Goal: Task Accomplishment & Management: Manage account settings

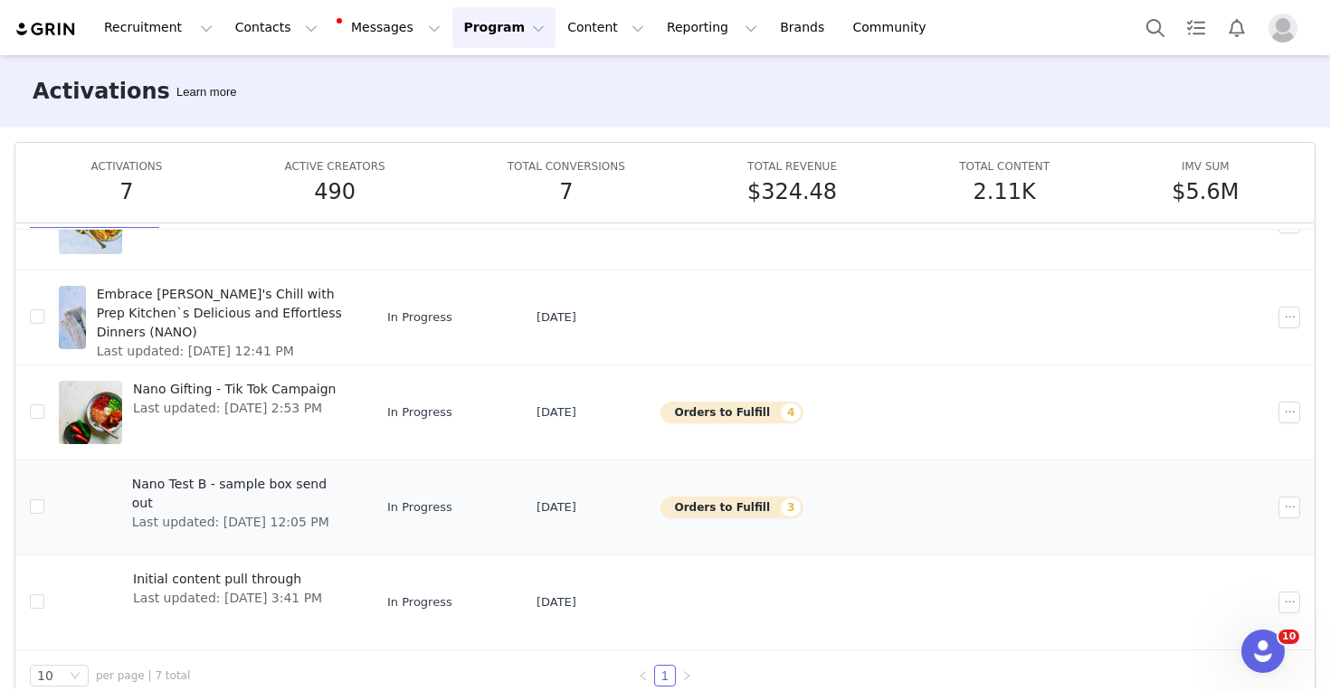
scroll to position [82, 0]
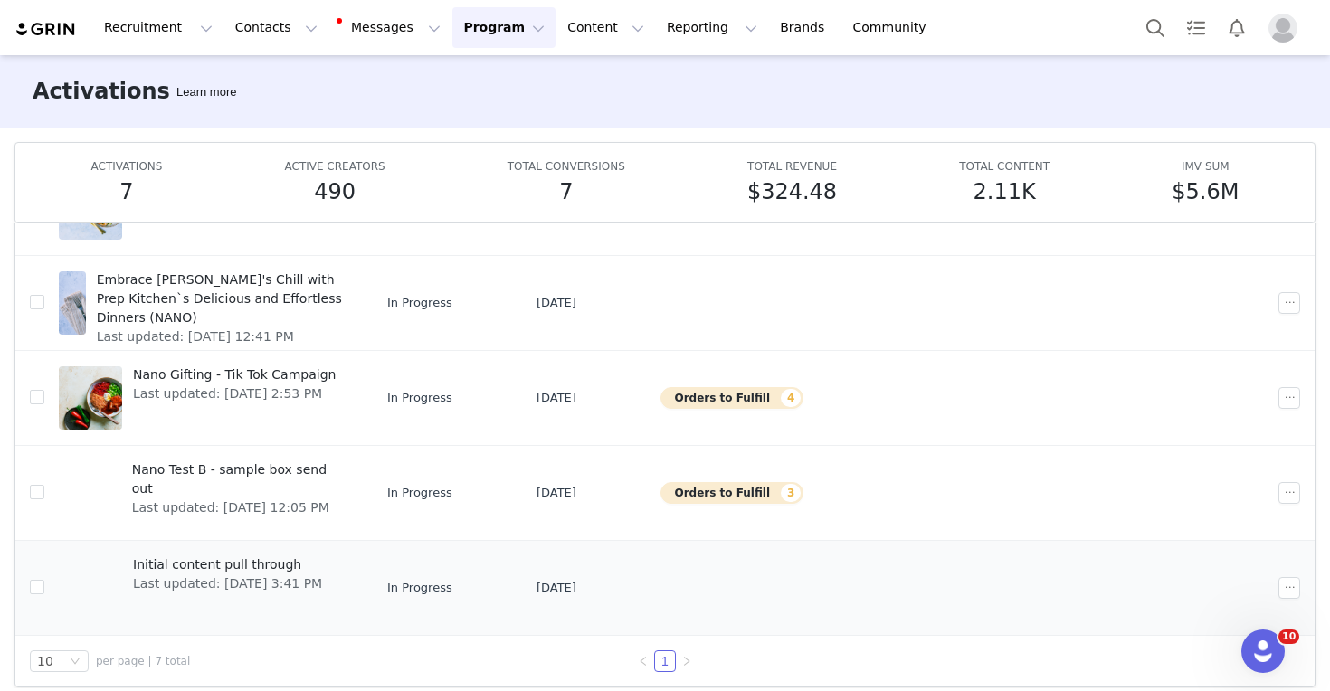
click at [266, 571] on span "Initial content pull through" at bounding box center [227, 565] width 189 height 19
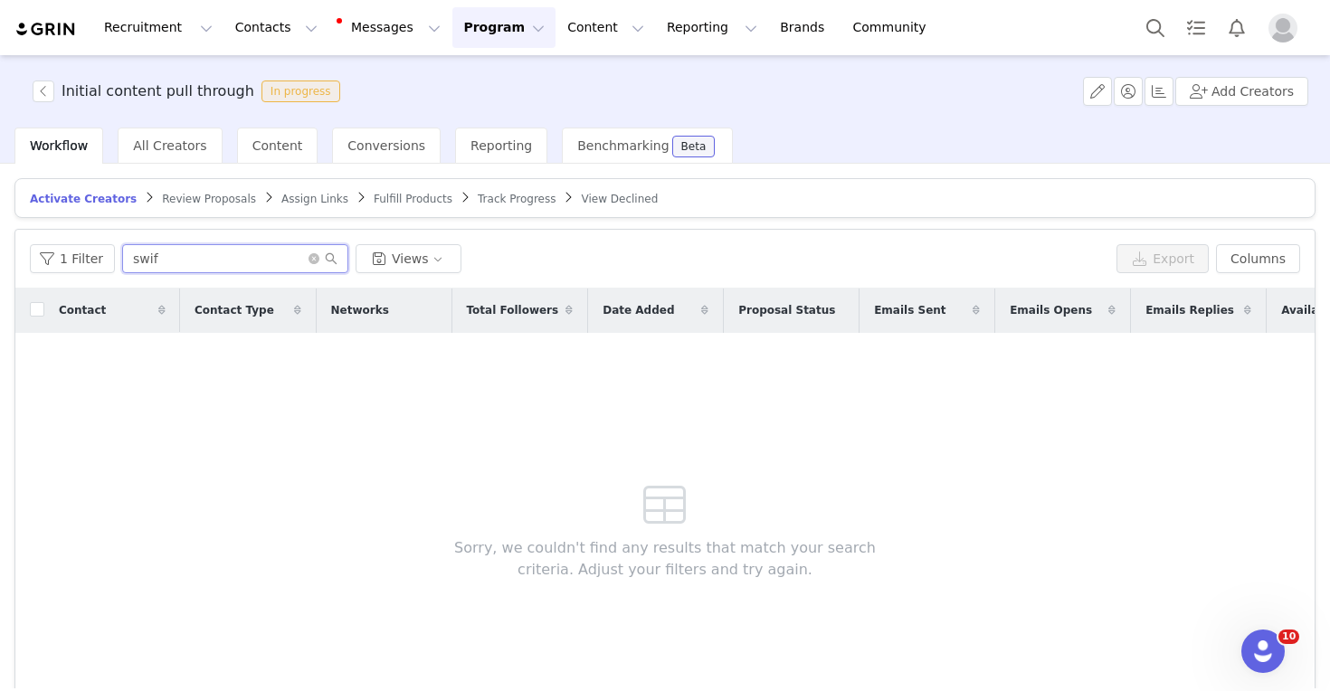
click at [174, 259] on input "swif" at bounding box center [235, 258] width 226 height 29
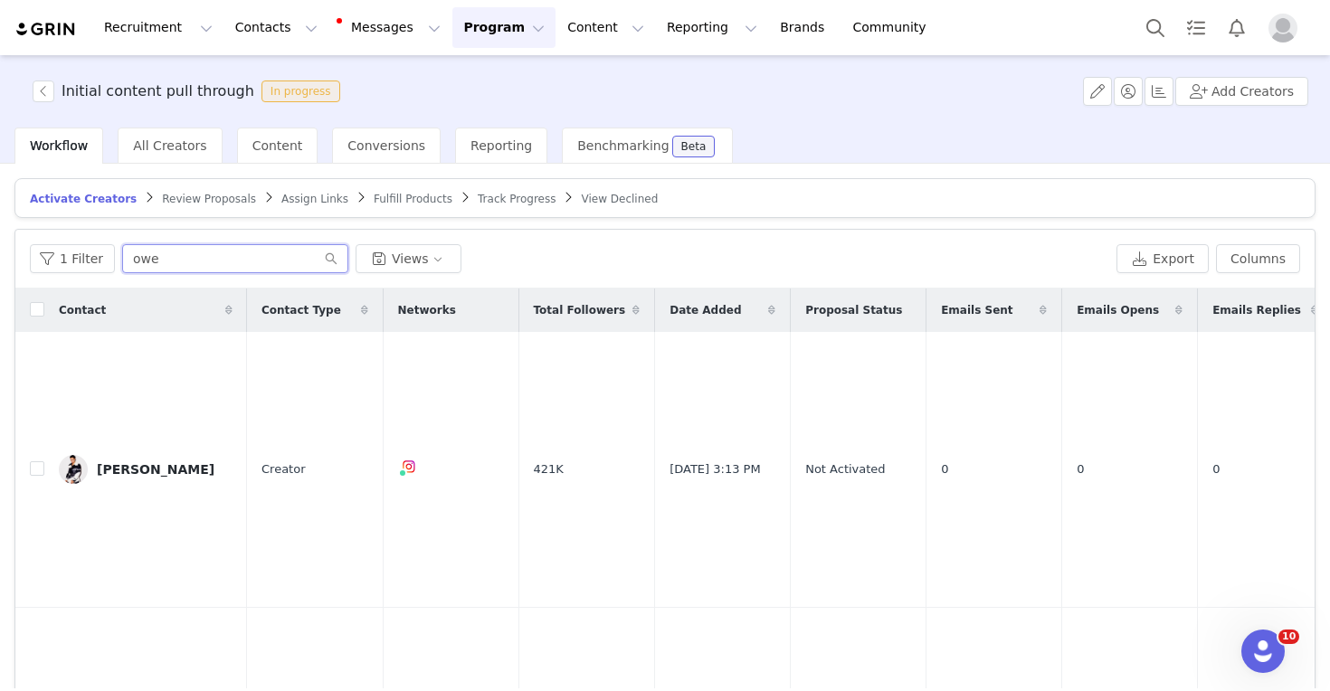
type input "[PERSON_NAME]"
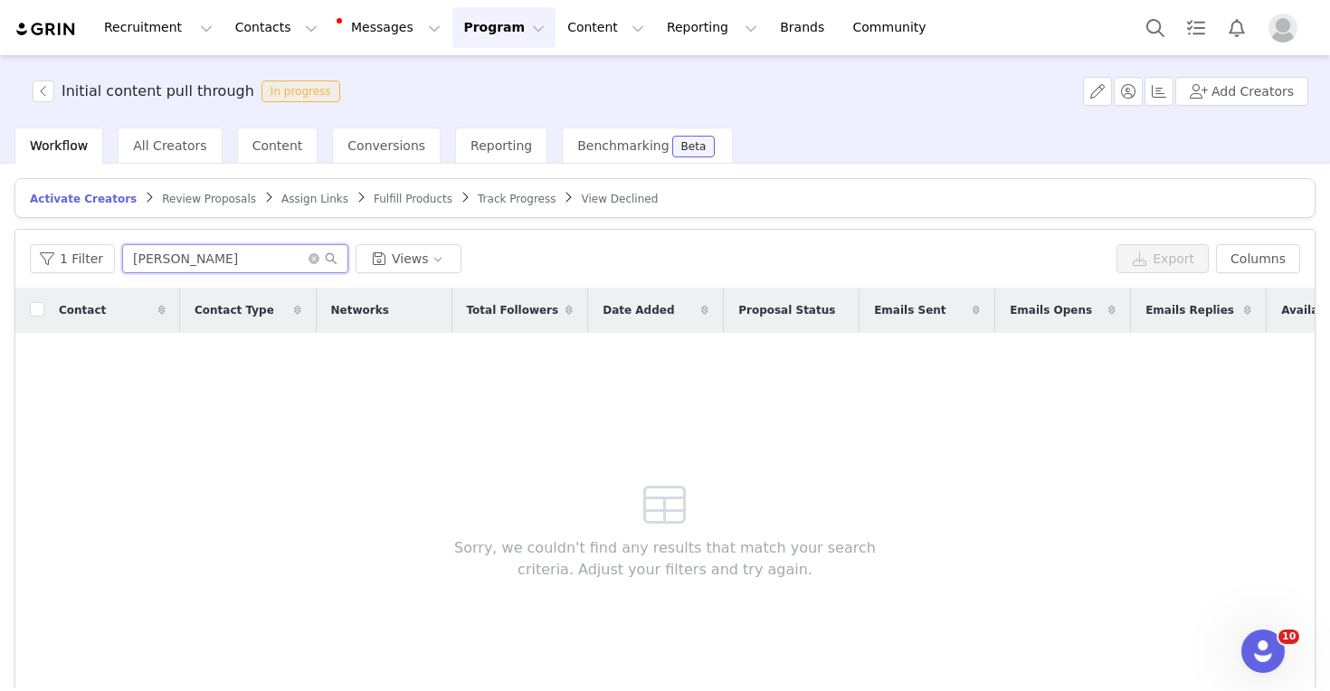
click at [124, 257] on input "[PERSON_NAME]" at bounding box center [235, 258] width 226 height 29
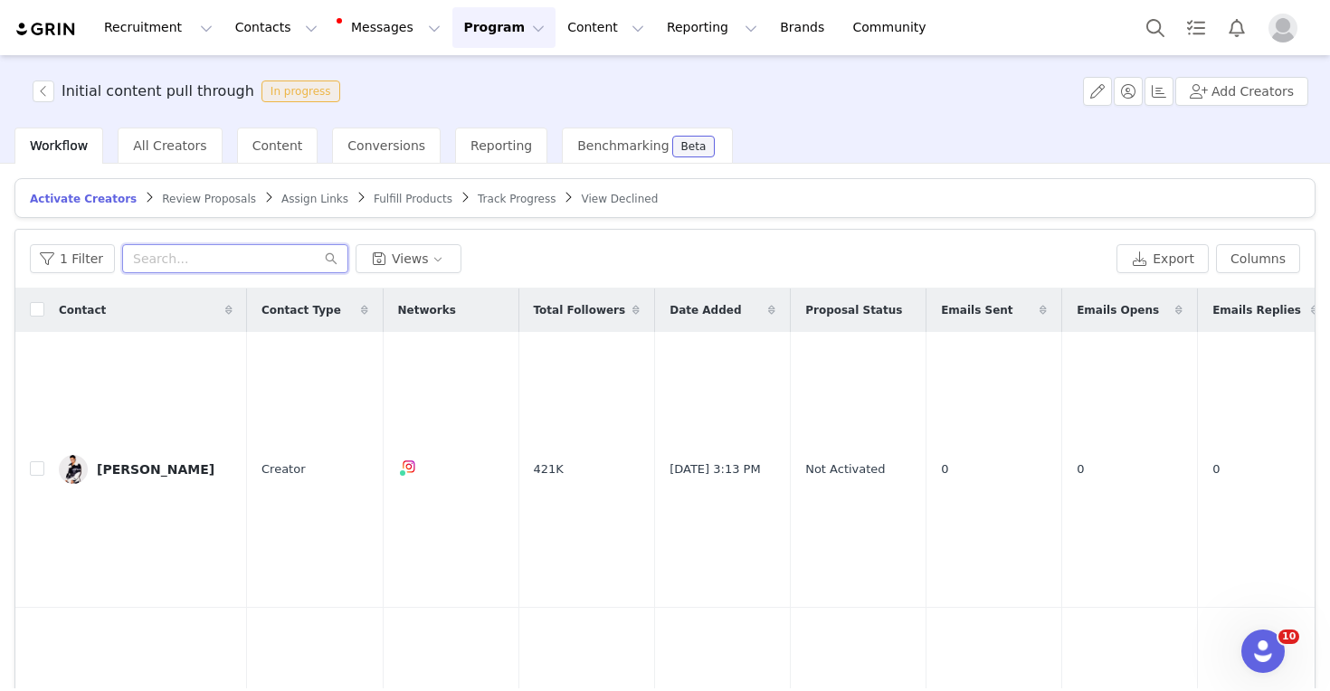
click at [158, 252] on input "text" at bounding box center [235, 258] width 226 height 29
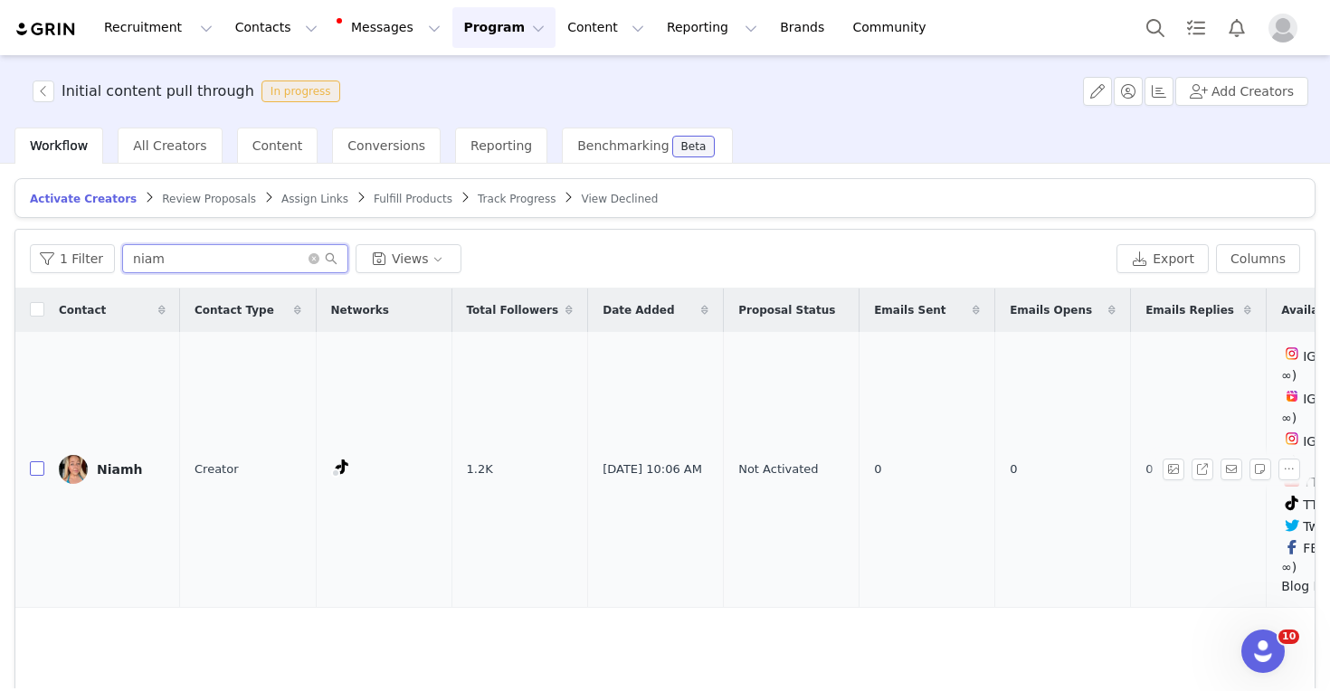
type input "niam"
click at [40, 461] on input "checkbox" at bounding box center [37, 468] width 14 height 14
checkbox input "true"
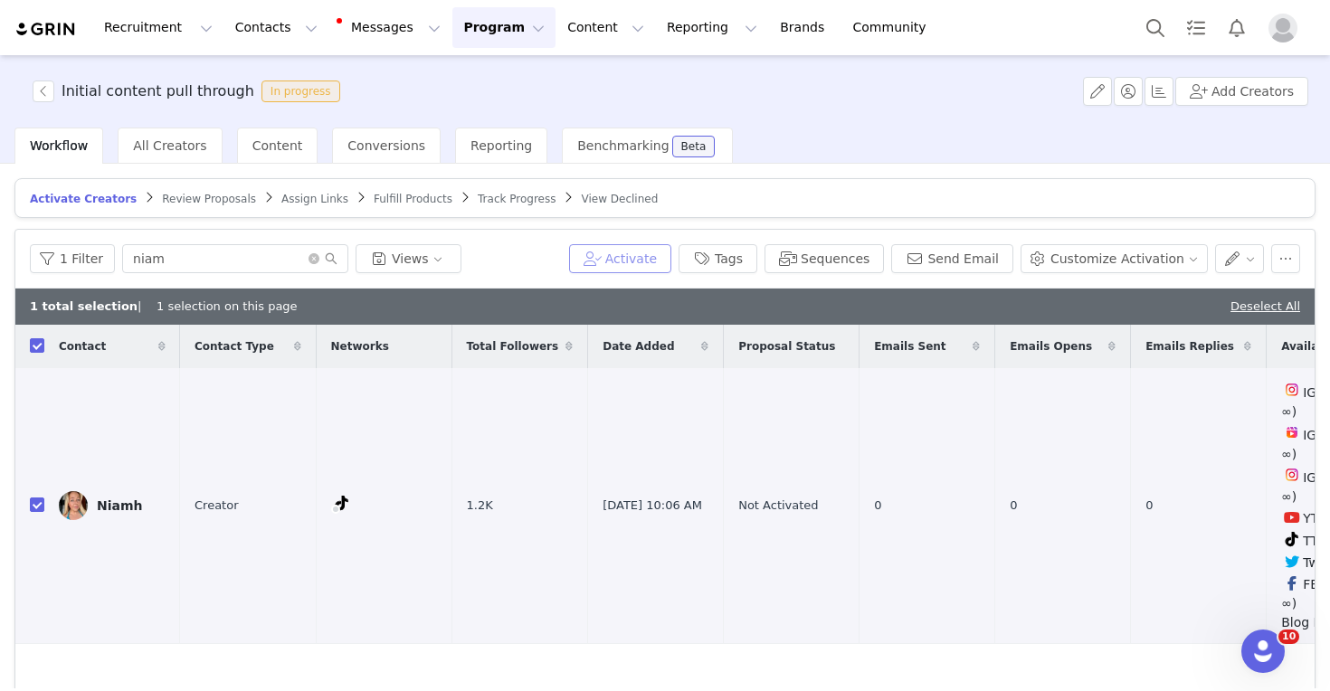
click at [657, 261] on button "Activate" at bounding box center [620, 258] width 102 height 29
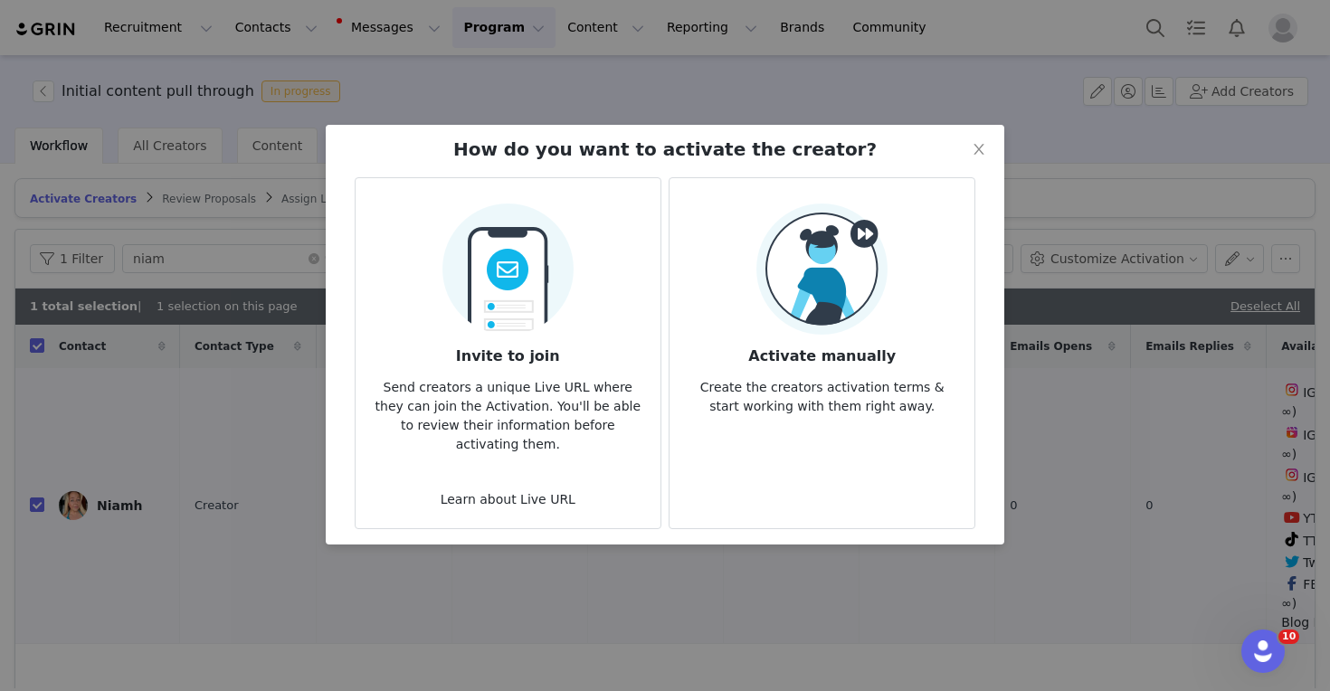
click at [820, 310] on img at bounding box center [821, 269] width 131 height 131
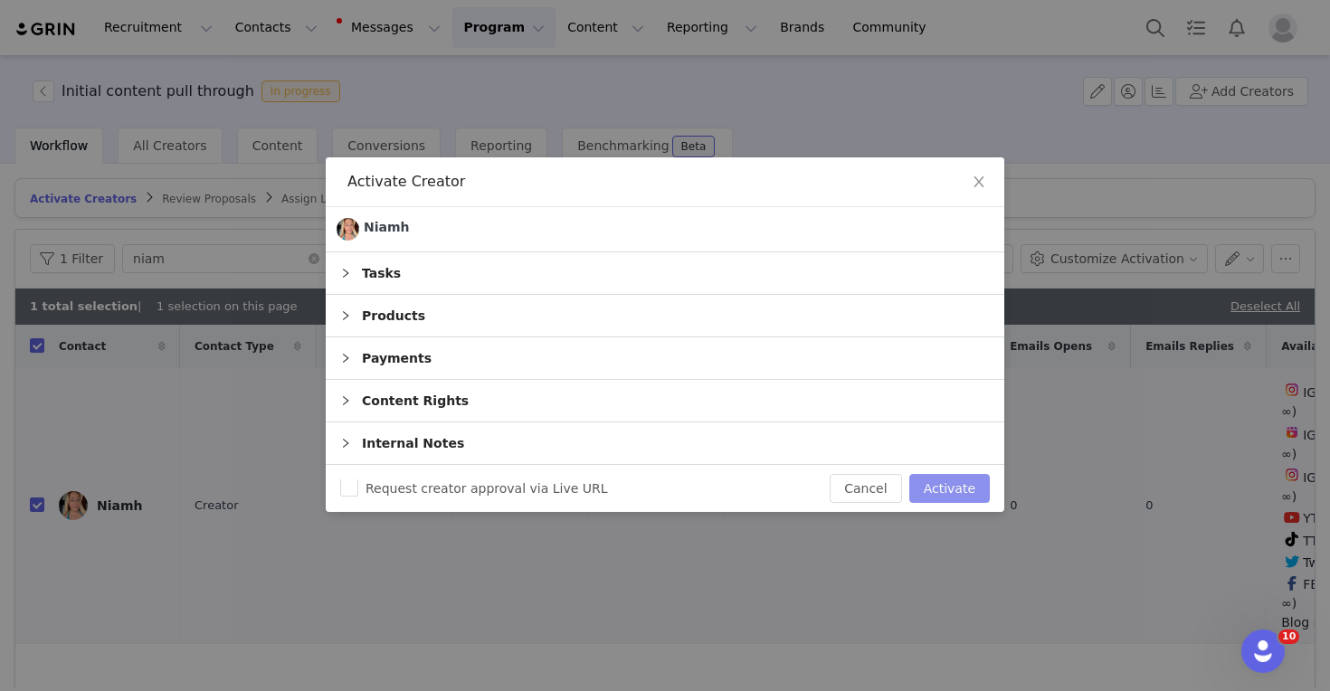
click at [936, 482] on button "Activate" at bounding box center [949, 488] width 81 height 29
checkbox input "false"
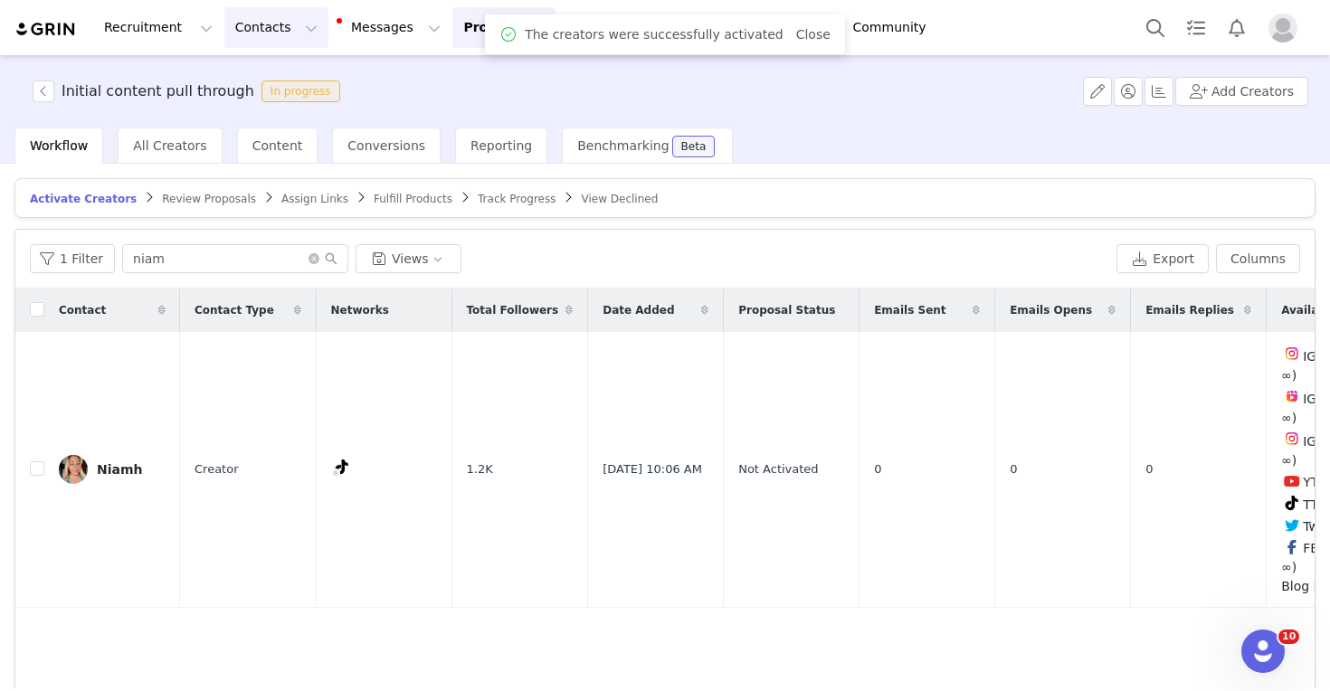
click at [275, 39] on button "Contacts Contacts" at bounding box center [276, 27] width 104 height 41
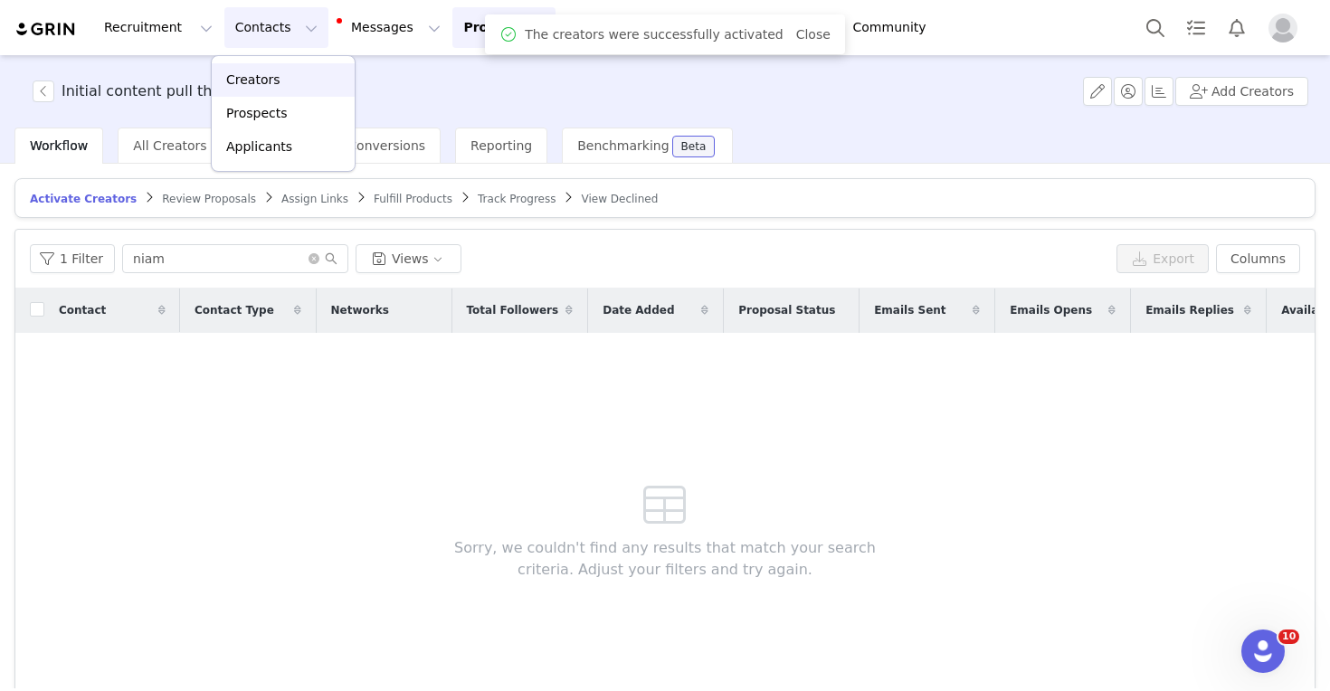
click at [273, 73] on p "Creators" at bounding box center [253, 80] width 54 height 19
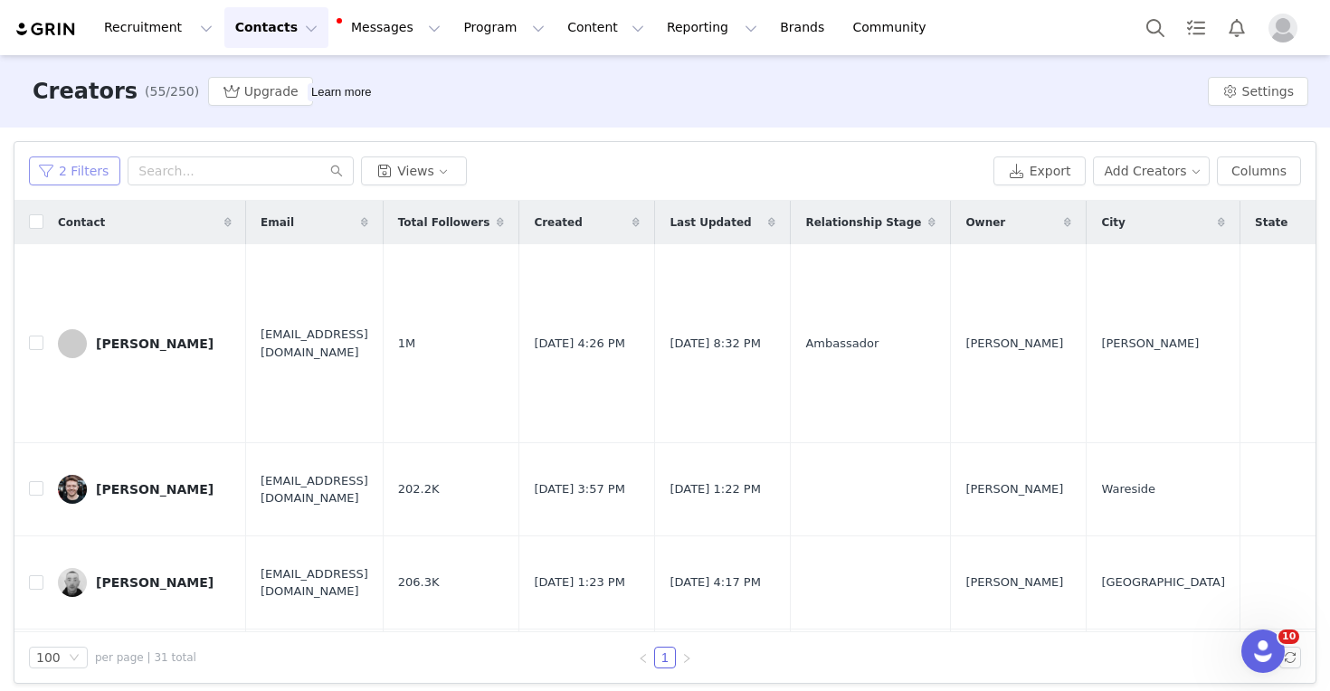
click at [82, 183] on button "2 Filters" at bounding box center [74, 171] width 91 height 29
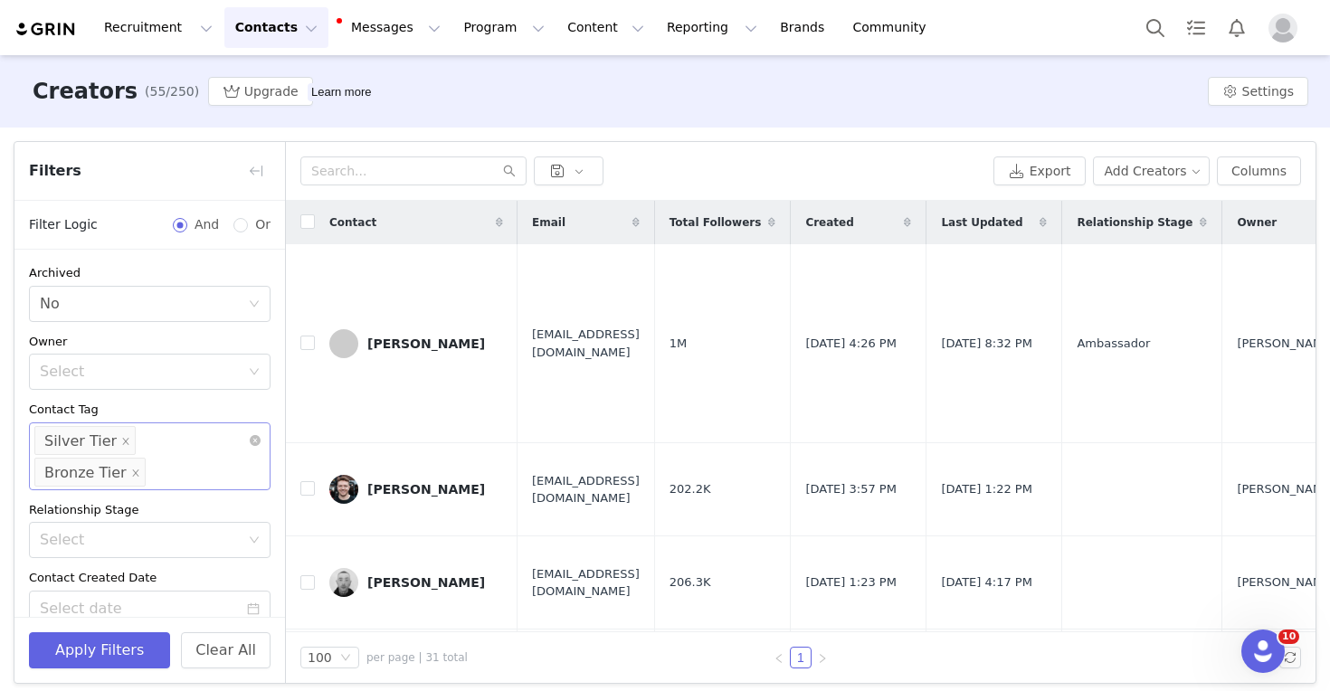
click at [146, 458] on li "Bronze Tier" at bounding box center [89, 472] width 111 height 29
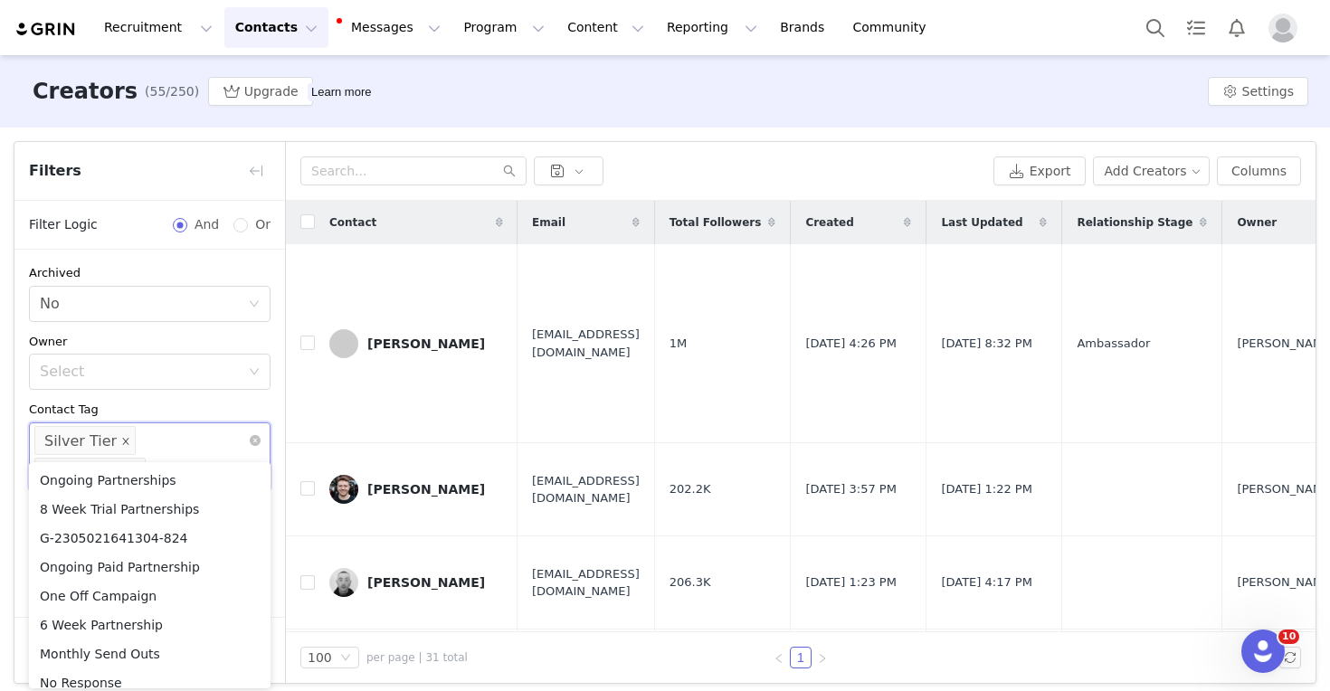
scroll to position [1225, 0]
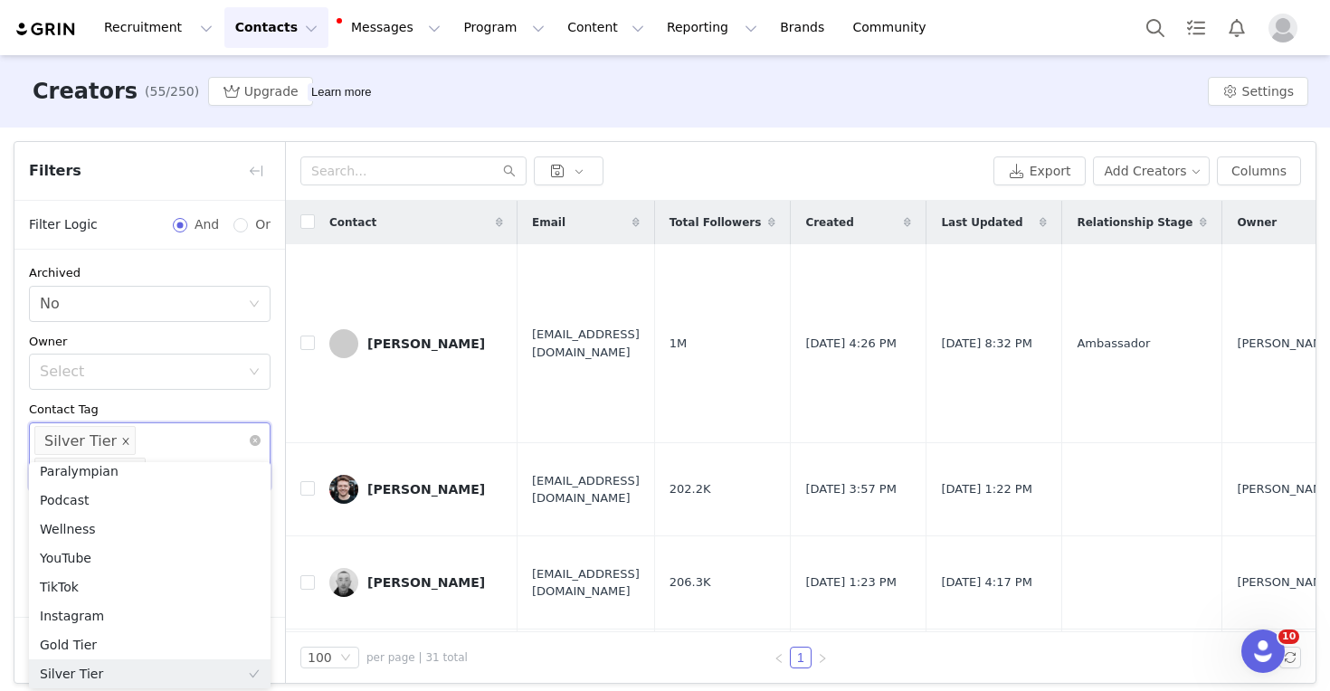
click at [121, 439] on icon "icon: close" at bounding box center [125, 440] width 9 height 9
click at [131, 440] on icon "icon: close" at bounding box center [135, 440] width 9 height 9
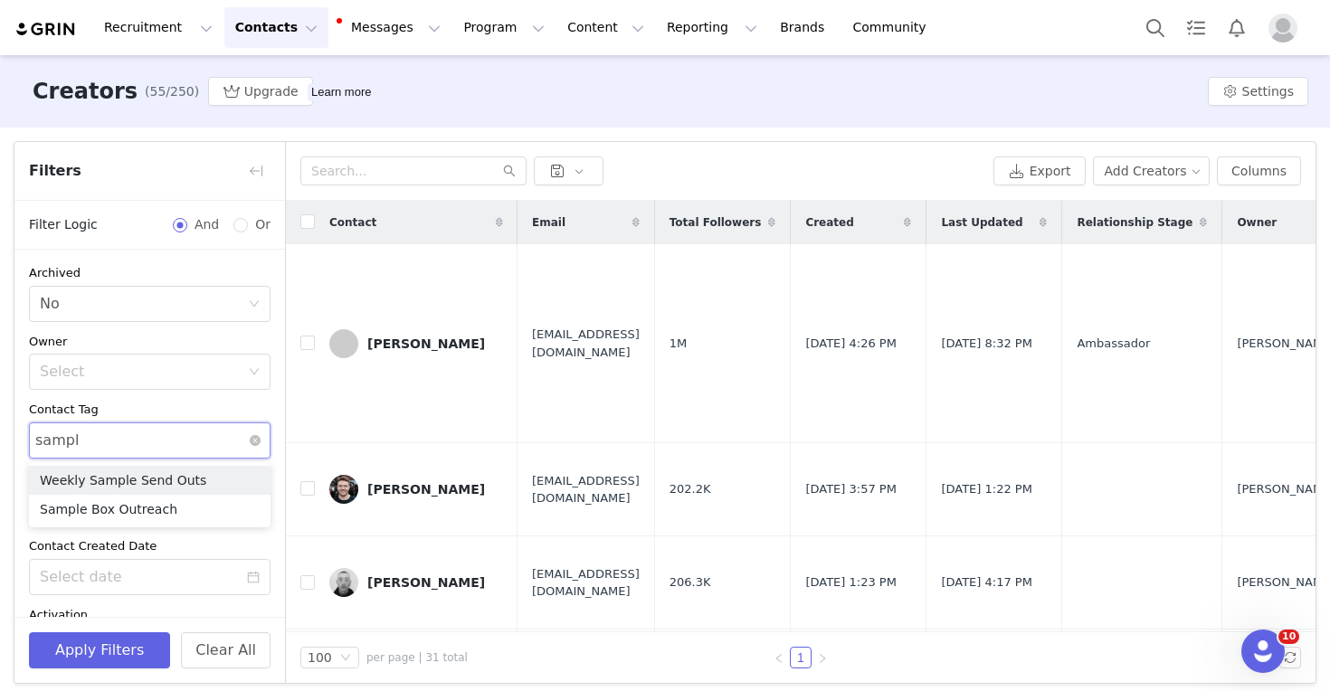
type input "sample"
click at [123, 518] on li "Sample Box Outreach" at bounding box center [150, 509] width 242 height 29
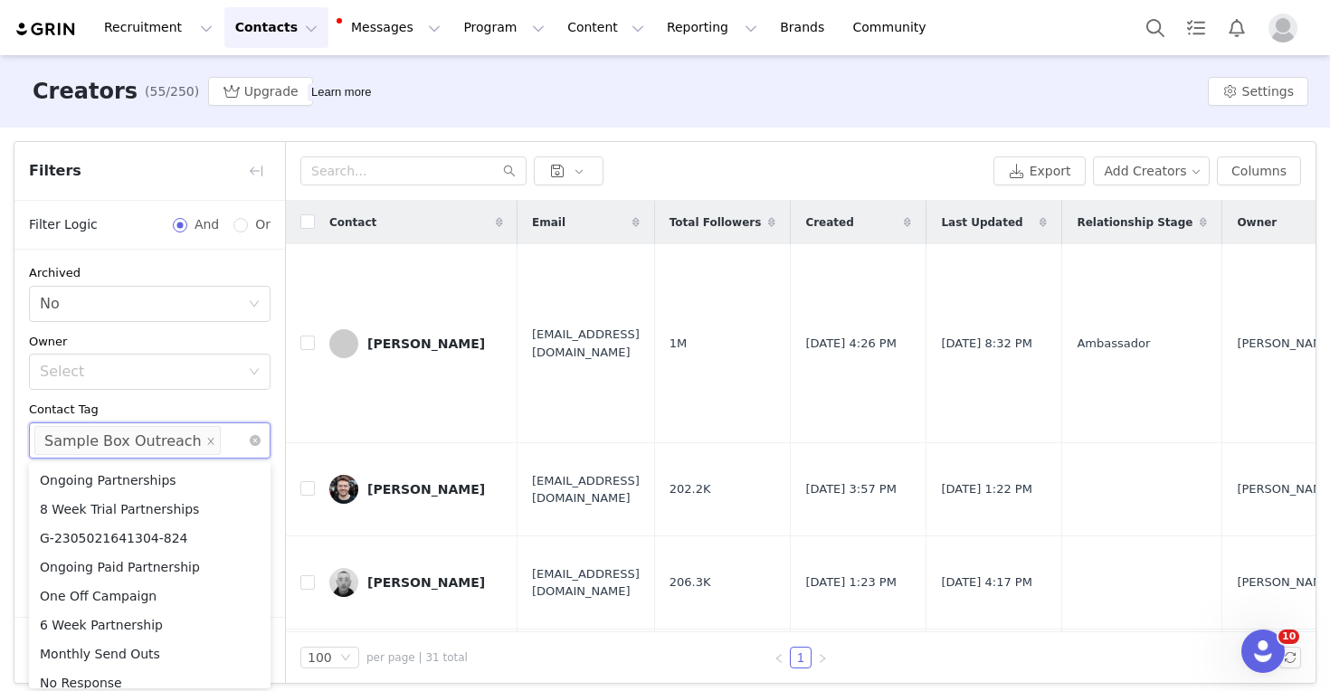
click at [149, 413] on div "Contact Tag" at bounding box center [150, 410] width 242 height 18
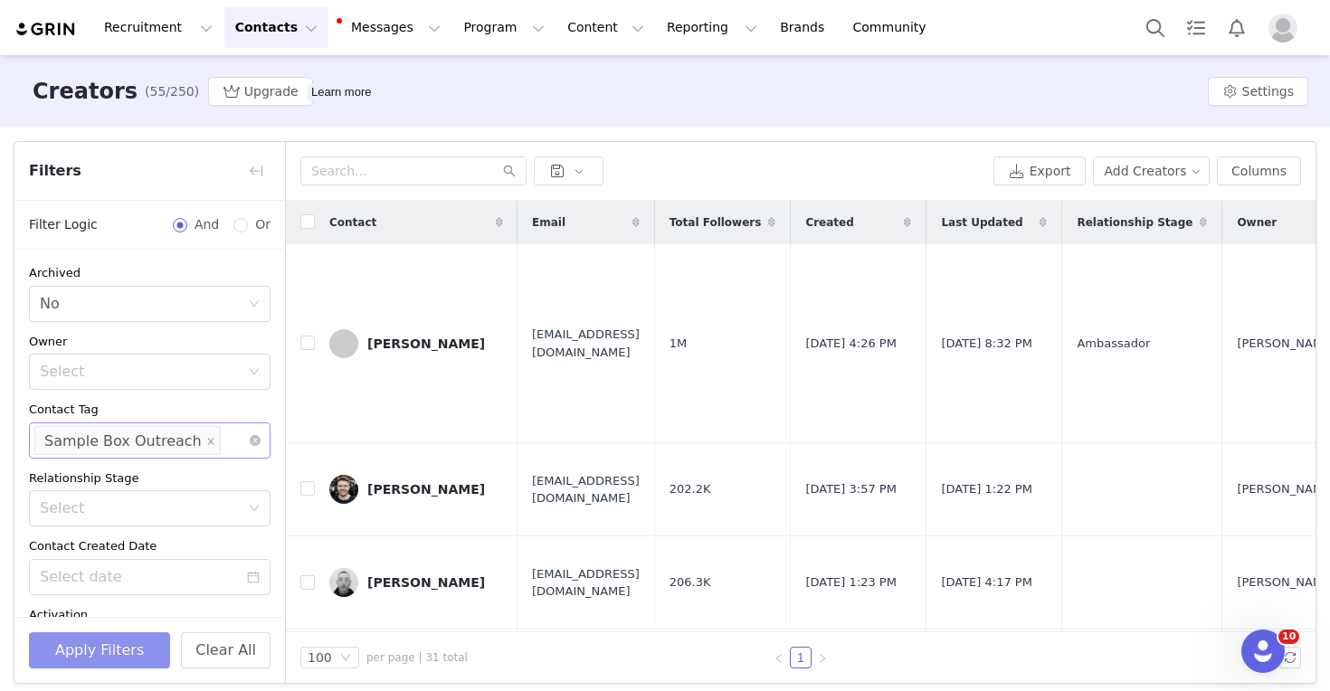
click at [117, 660] on button "Apply Filters" at bounding box center [99, 650] width 141 height 36
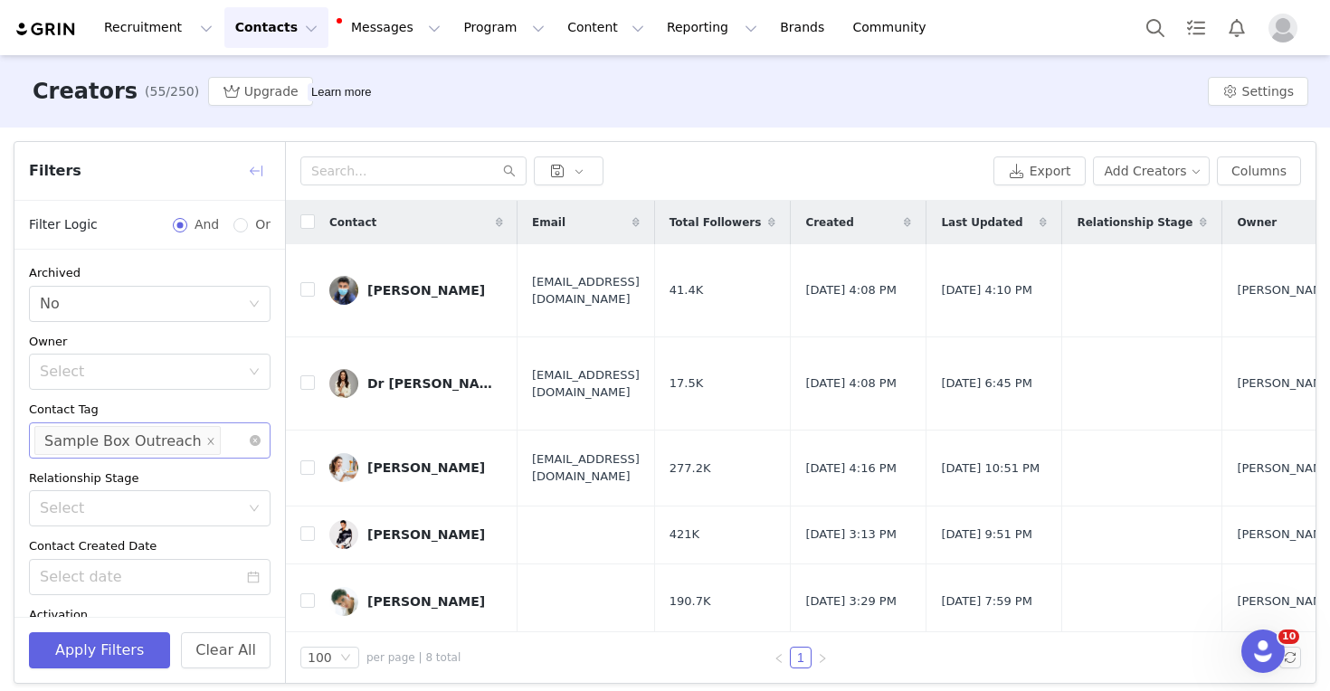
click at [252, 171] on button "button" at bounding box center [256, 171] width 29 height 29
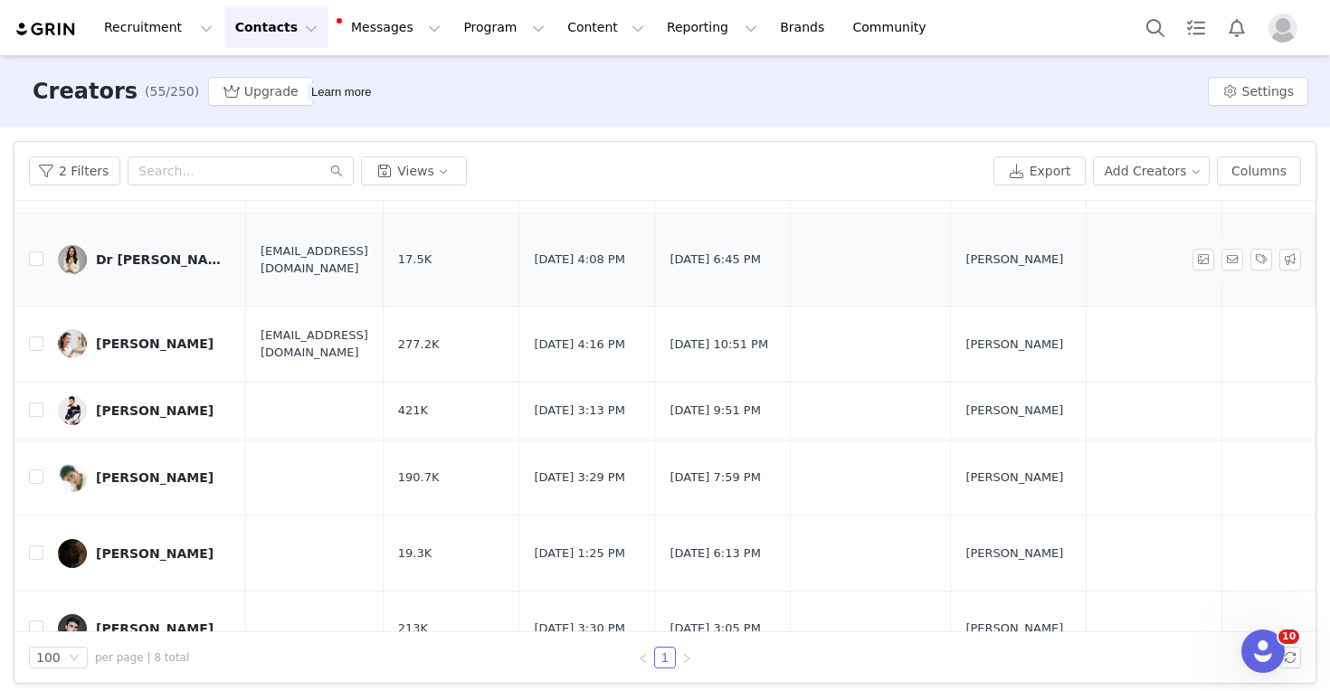
scroll to position [135, 0]
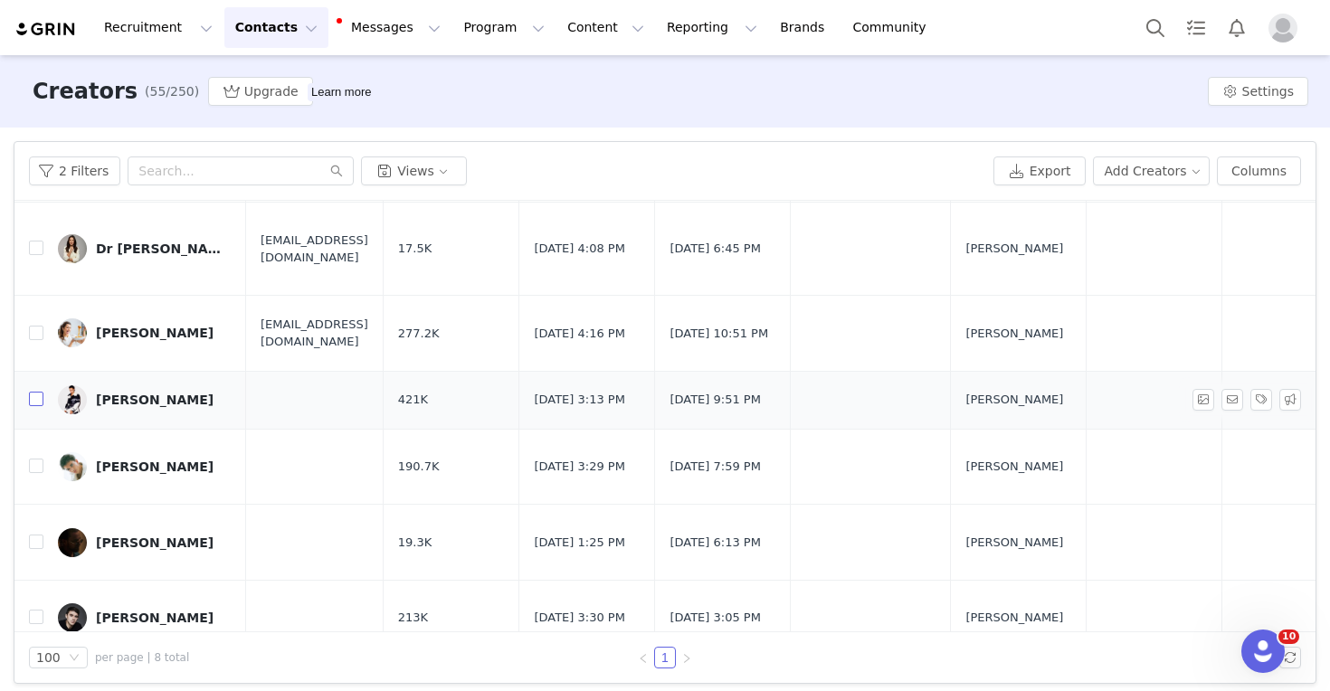
click at [31, 401] on input "checkbox" at bounding box center [36, 399] width 14 height 14
checkbox input "true"
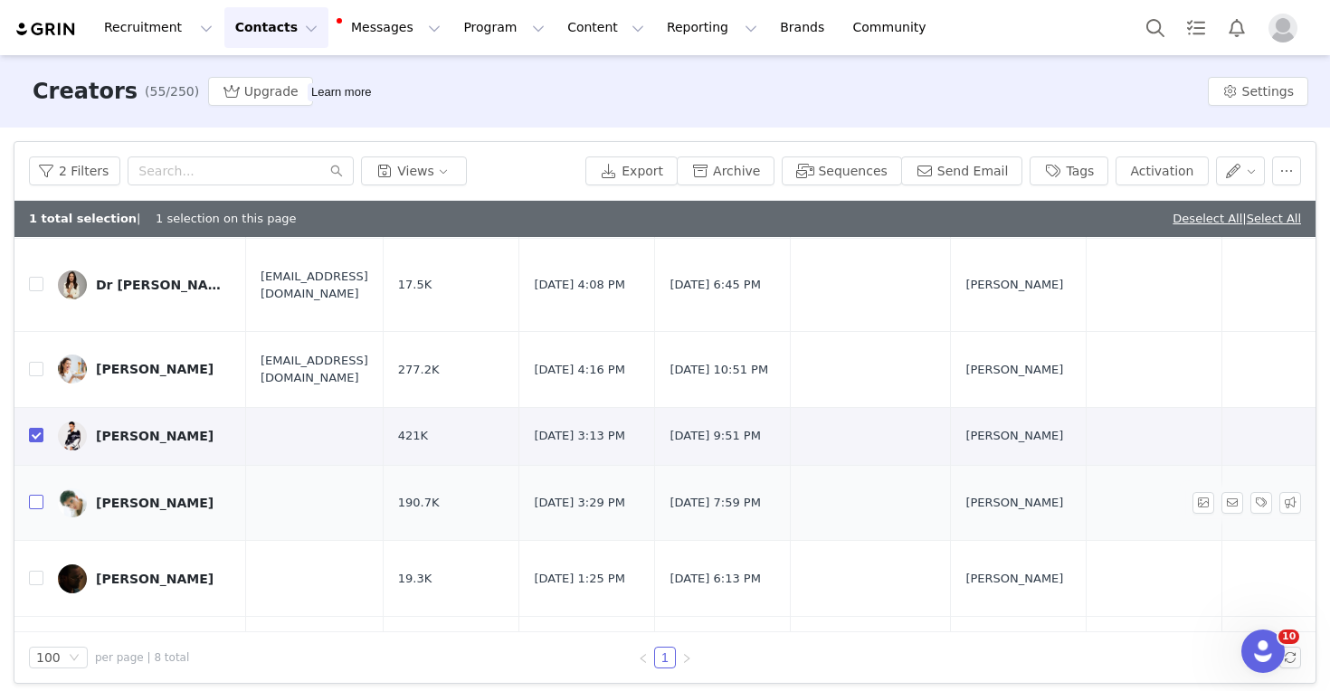
click at [39, 498] on input "checkbox" at bounding box center [36, 502] width 14 height 14
checkbox input "true"
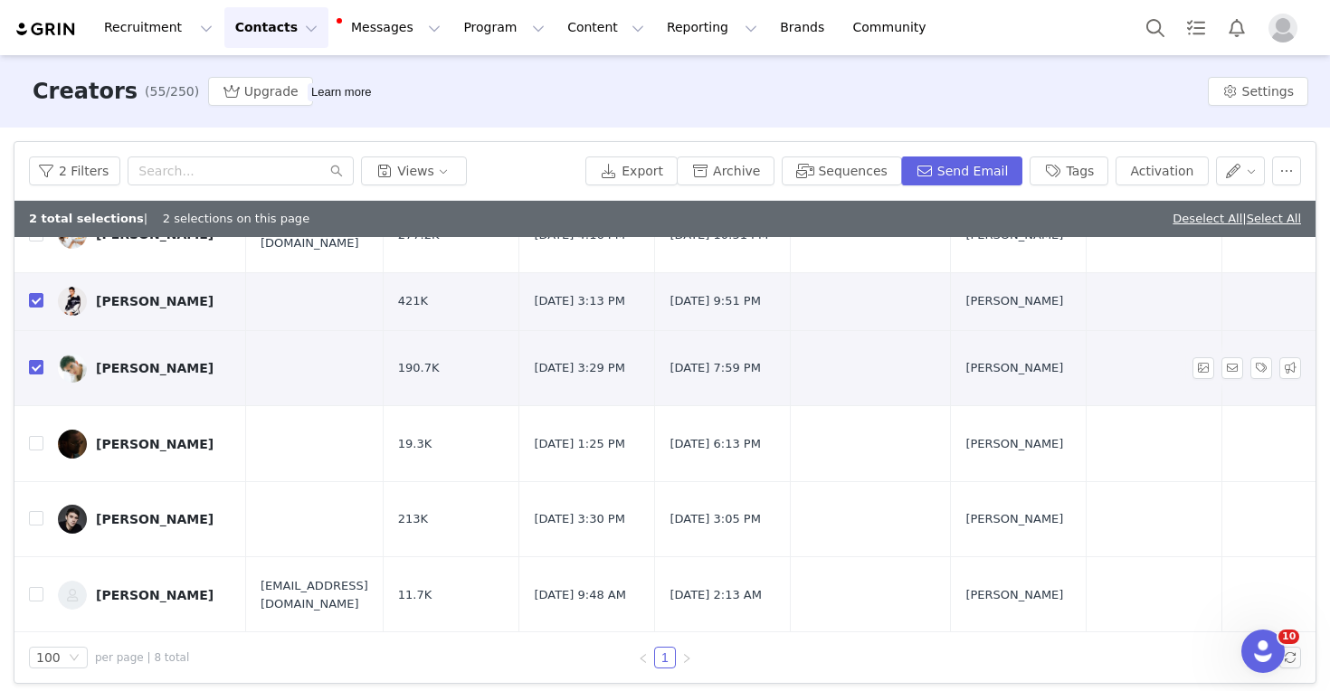
scroll to position [269, 0]
click at [39, 443] on input "checkbox" at bounding box center [36, 444] width 14 height 14
checkbox input "true"
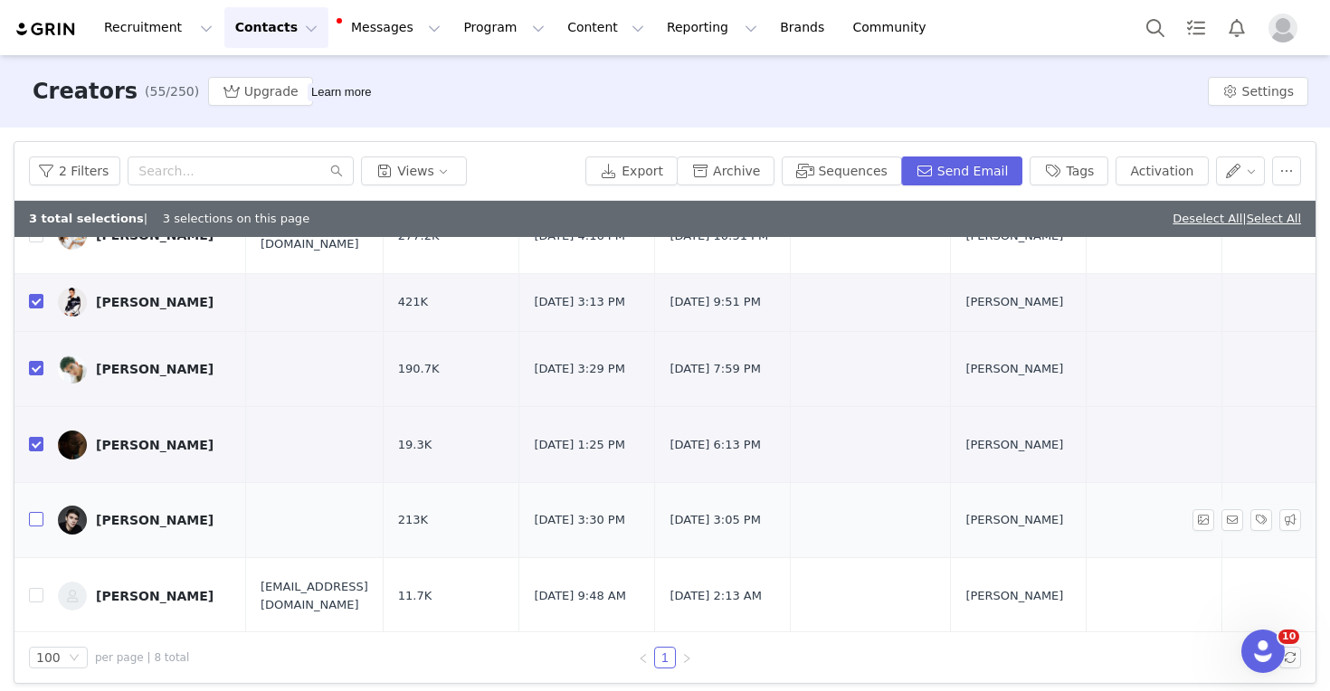
click at [32, 517] on input "checkbox" at bounding box center [36, 519] width 14 height 14
checkbox input "true"
click at [35, 604] on td at bounding box center [28, 596] width 29 height 76
click at [35, 599] on input "checkbox" at bounding box center [36, 595] width 14 height 14
checkbox input "true"
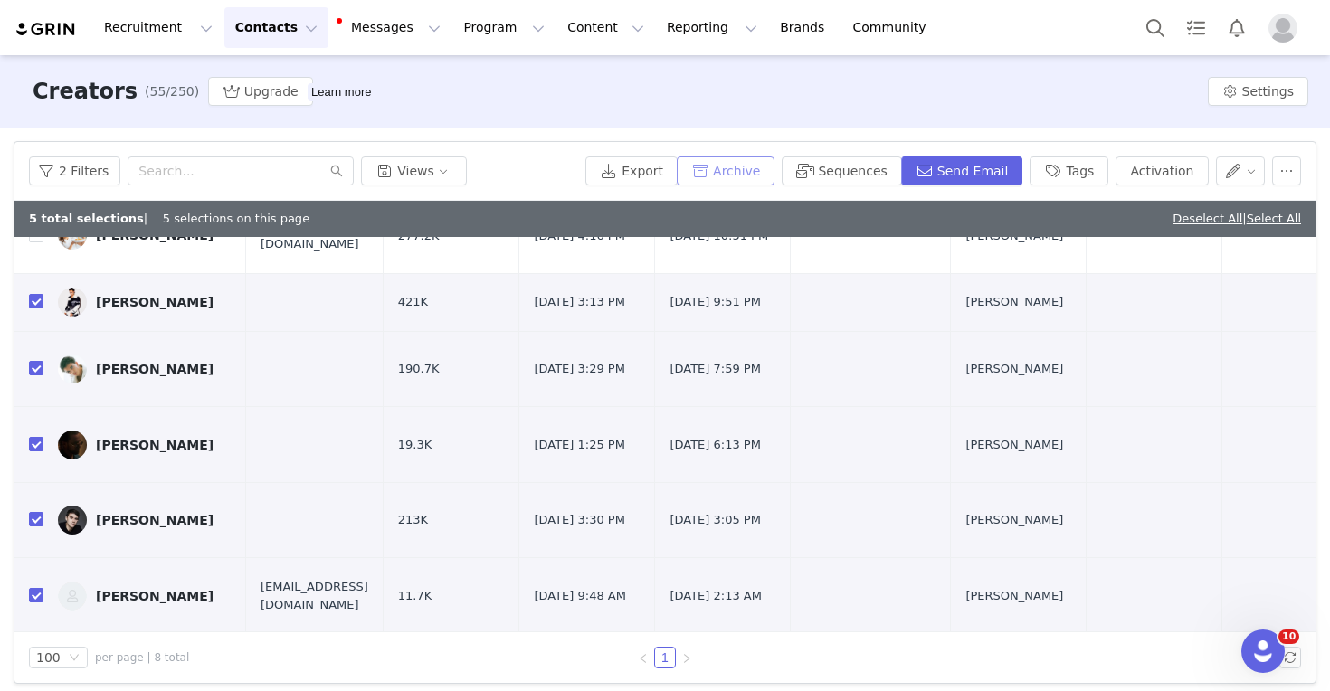
click at [764, 176] on button "Archive" at bounding box center [726, 171] width 98 height 29
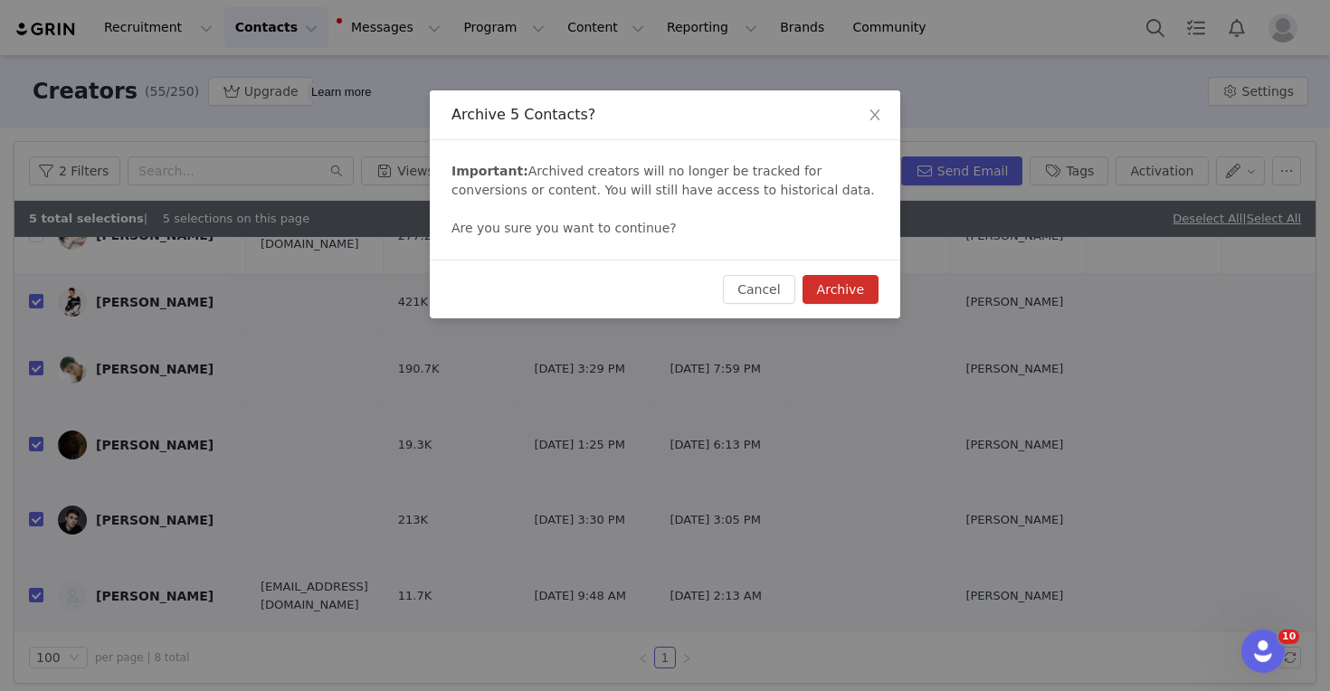
click at [855, 282] on button "Archive" at bounding box center [841, 289] width 76 height 29
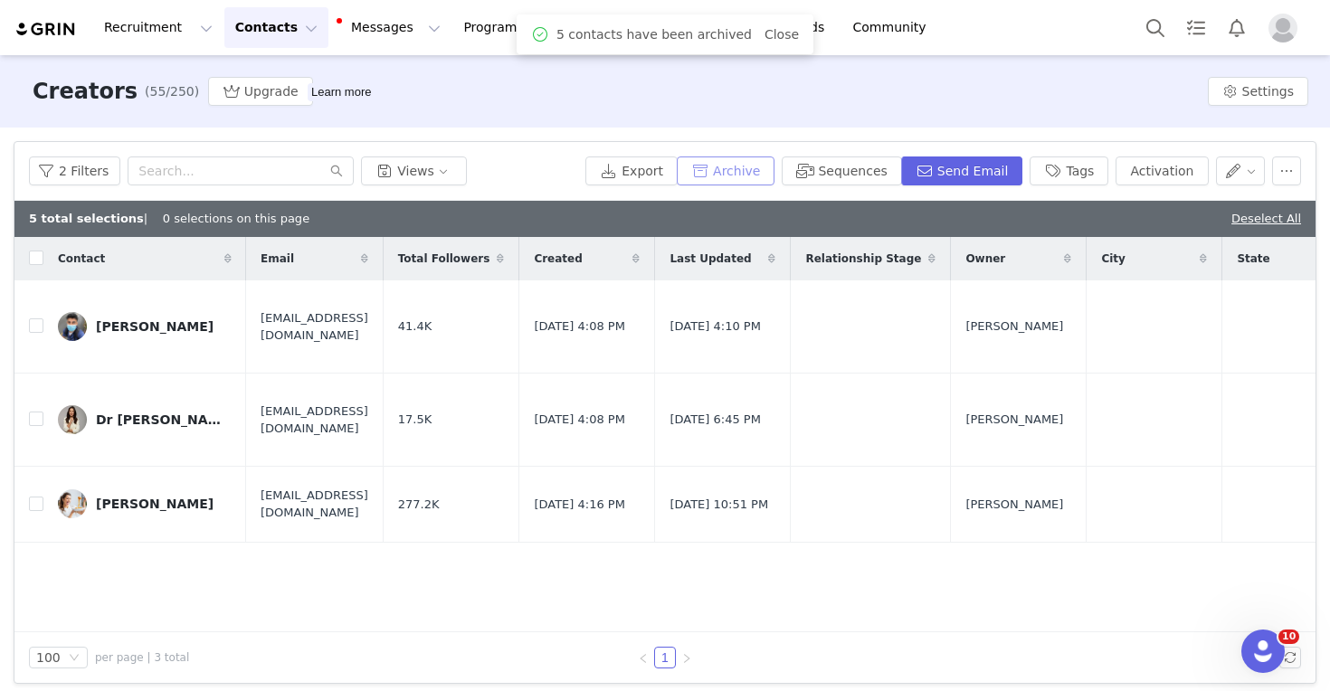
scroll to position [9, 0]
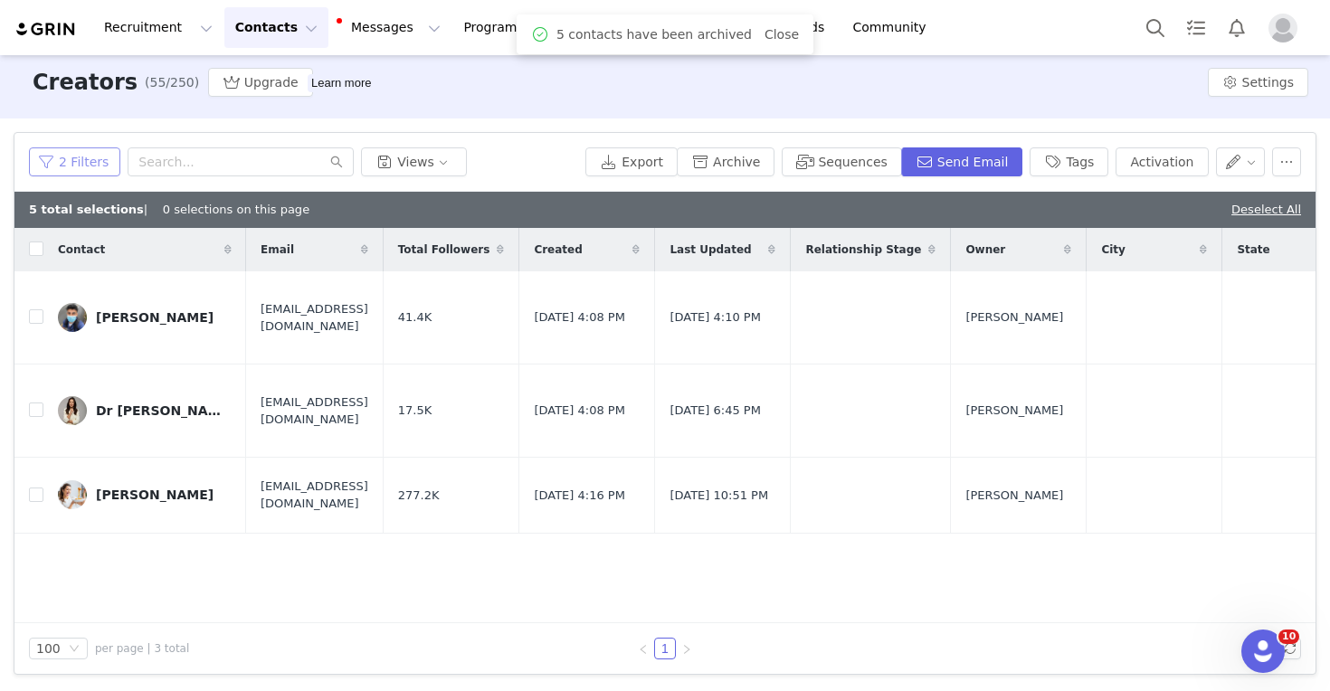
click at [106, 165] on button "2 Filters" at bounding box center [74, 161] width 91 height 29
